Goal: Task Accomplishment & Management: Manage account settings

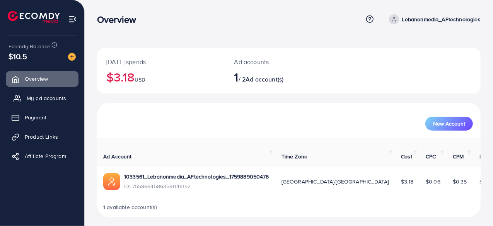
click at [26, 100] on link "My ad accounts" at bounding box center [42, 97] width 73 height 15
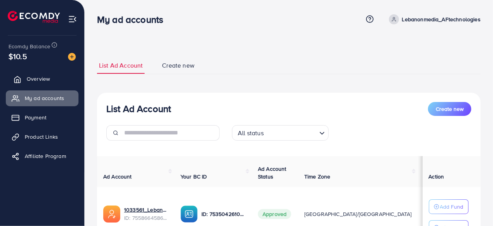
click at [41, 78] on span "Overview" at bounding box center [38, 79] width 23 height 8
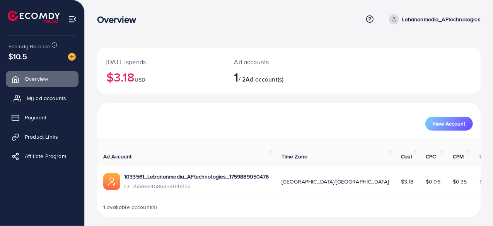
click at [46, 101] on span "My ad accounts" at bounding box center [46, 98] width 39 height 8
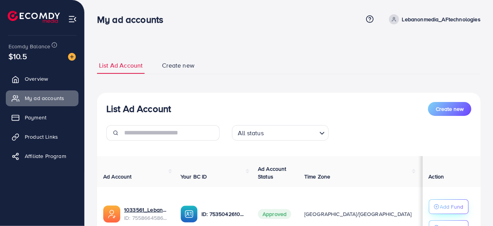
click at [437, 204] on circle "button" at bounding box center [436, 206] width 5 height 5
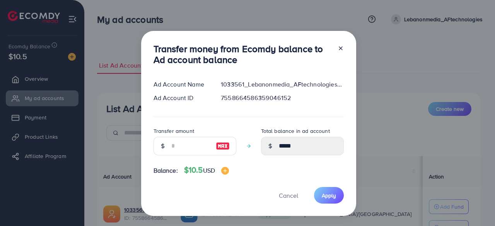
click at [426, 40] on div "Transfer money from Ecomdy balance to Ad account balance Ad Account Name 103356…" at bounding box center [247, 113] width 495 height 226
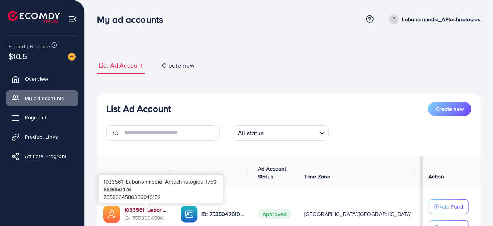
click at [140, 210] on link "1033561_Lebanonmedia_AFtechnologies_1759889050476" at bounding box center [146, 210] width 44 height 8
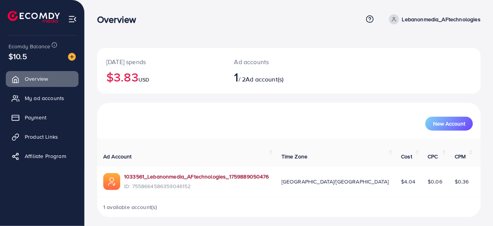
click at [168, 175] on link "1033561_Lebanonmedia_AFtechnologies_1759889050476" at bounding box center [196, 177] width 145 height 8
